Goal: Subscribe to service/newsletter

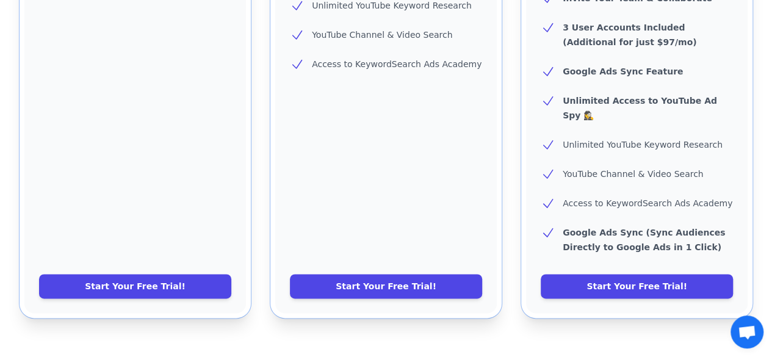
scroll to position [612, 0]
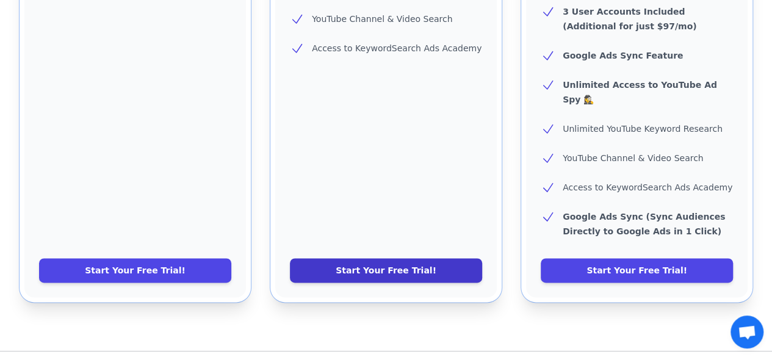
click at [409, 258] on link "Start Your Free Trial!" at bounding box center [386, 270] width 192 height 24
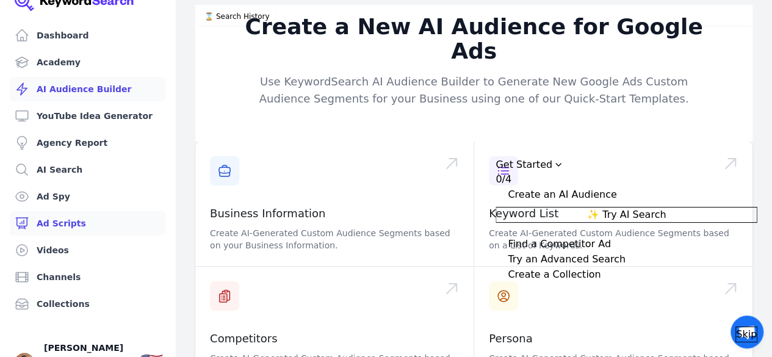
scroll to position [33, 0]
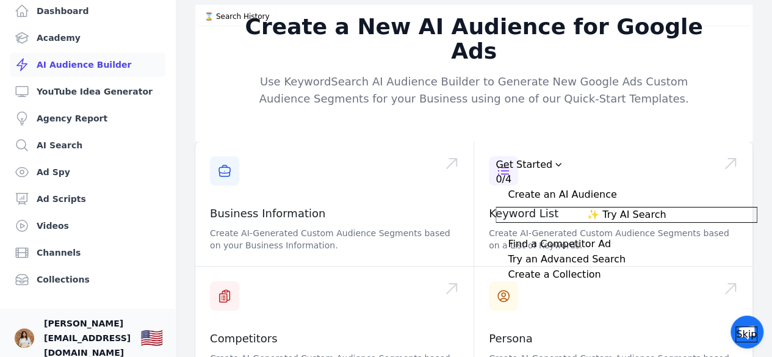
click at [93, 326] on span "[PERSON_NAME][EMAIL_ADDRESS][DOMAIN_NAME]" at bounding box center [87, 338] width 87 height 44
click at [15, 328] on img "Open user button" at bounding box center [25, 338] width 20 height 20
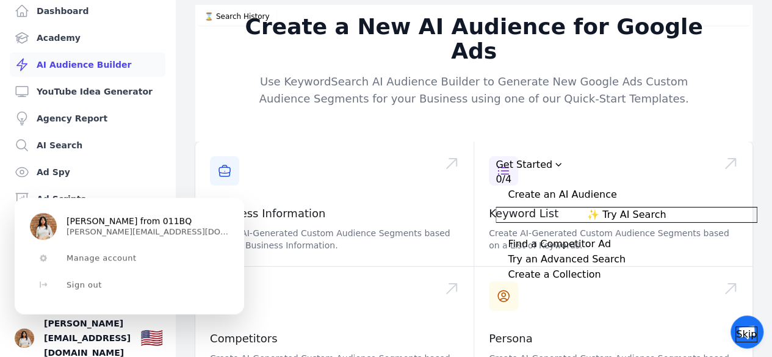
click at [175, 134] on div "Dashboard Academy AI Audience Builder YouTube Idea Generator Agency Report AI S…" at bounding box center [88, 178] width 176 height 357
